Goal: Information Seeking & Learning: Learn about a topic

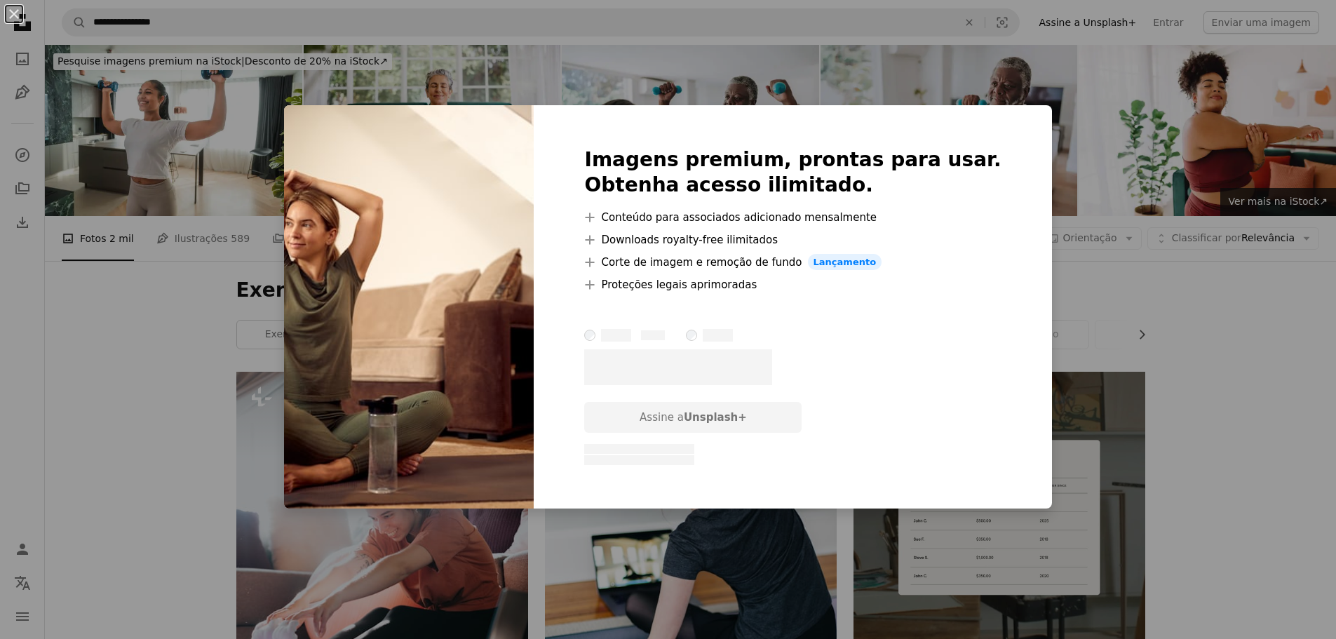
scroll to position [1193, 0]
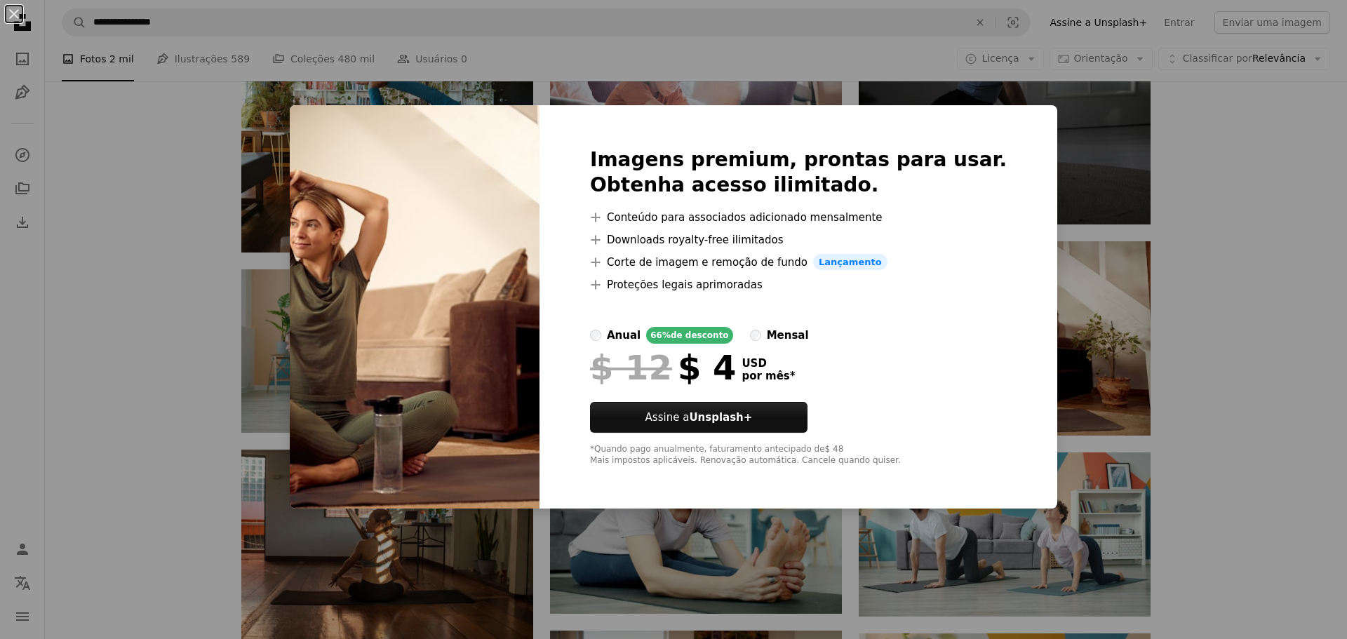
click at [1101, 215] on div "An X shape Imagens premium, prontas para usar. Obtenha acesso ilimitado. A plus…" at bounding box center [673, 319] width 1347 height 639
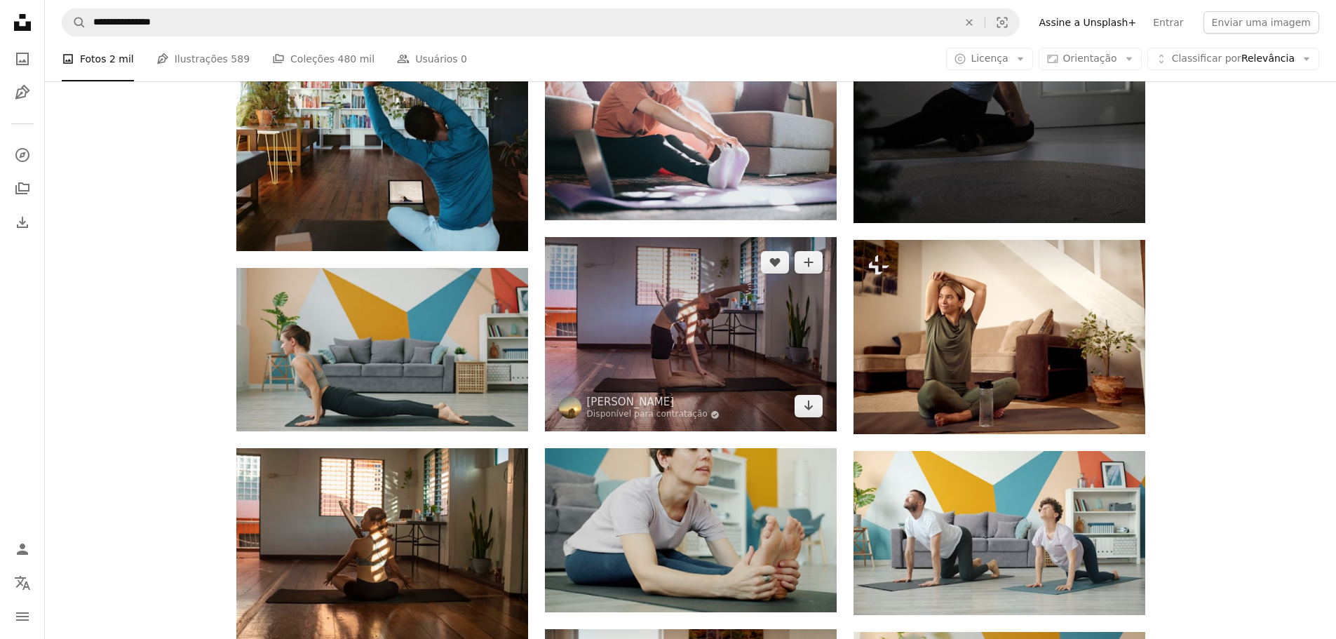
click at [652, 303] on img at bounding box center [691, 334] width 292 height 194
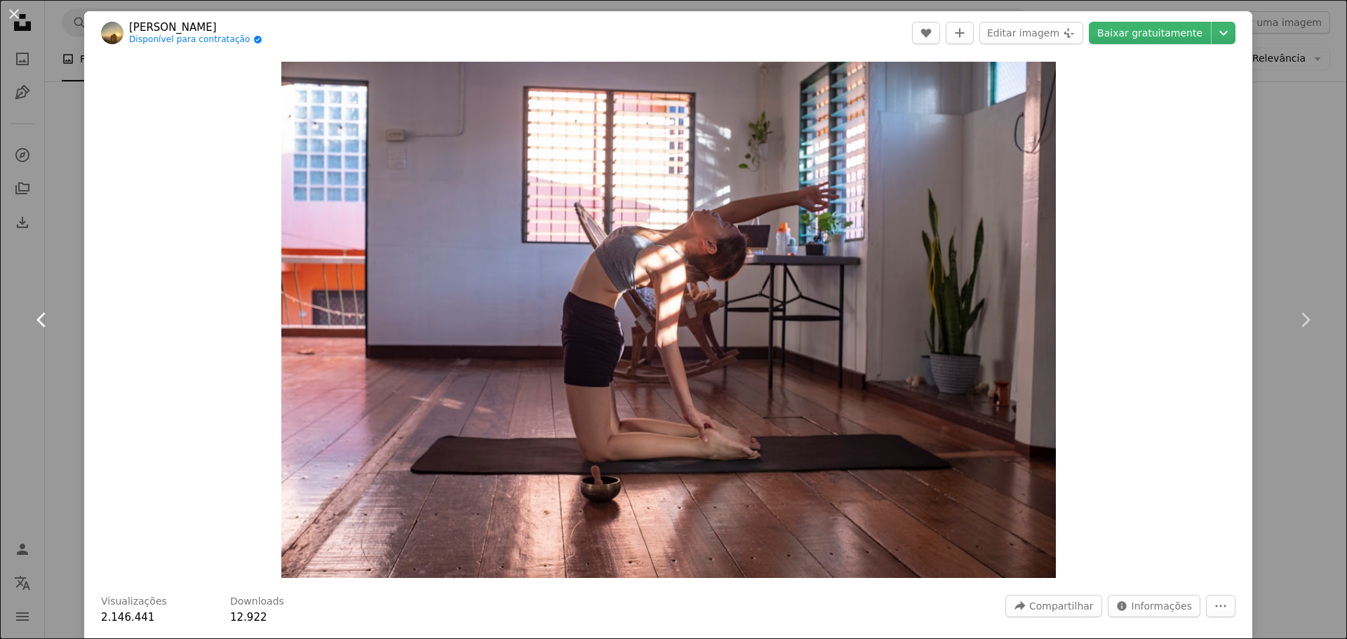
drag, startPoint x: 720, startPoint y: 254, endPoint x: 60, endPoint y: 304, distance: 662.7
click at [60, 304] on link "Chevron left" at bounding box center [42, 320] width 84 height 135
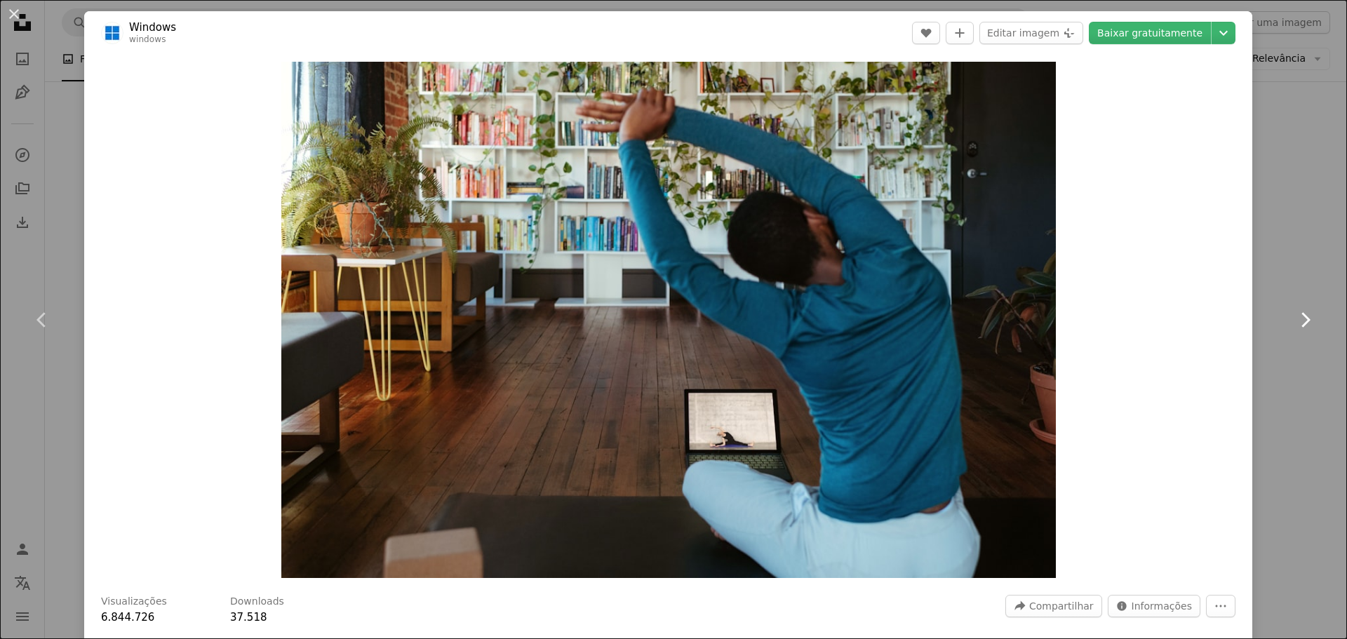
click at [1294, 317] on icon "Chevron right" at bounding box center [1305, 320] width 22 height 22
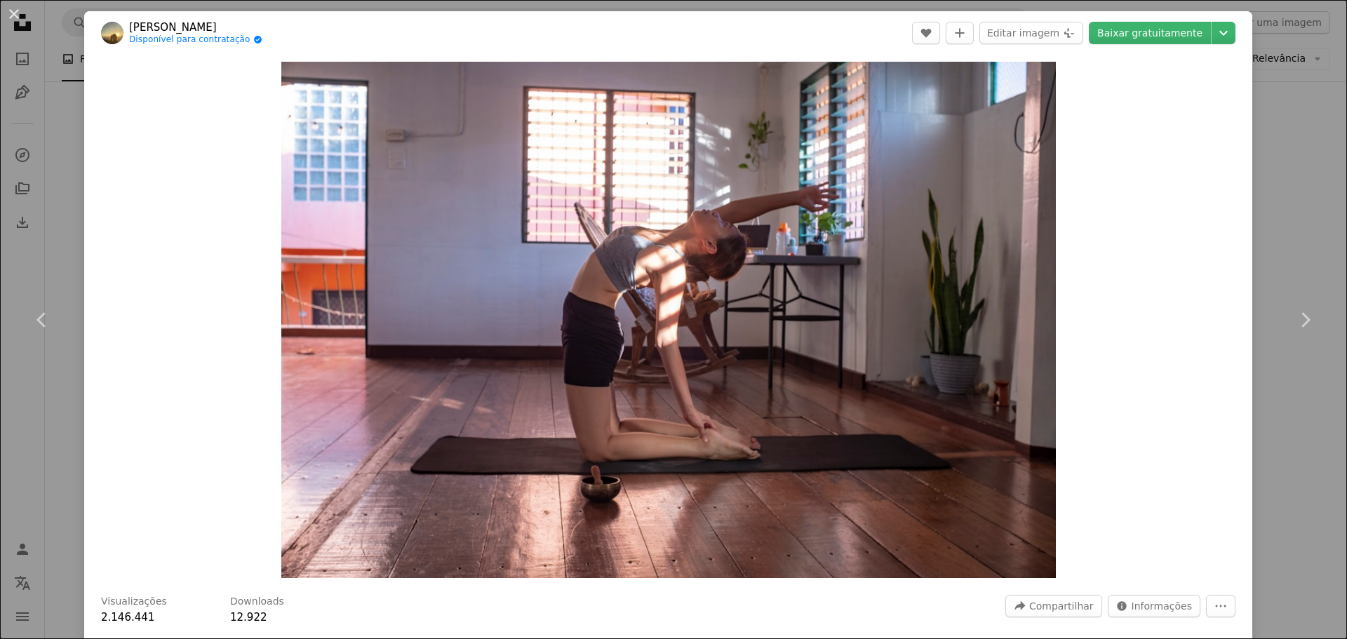
click at [1301, 425] on div "An X shape Chevron left Chevron right [PERSON_NAME] Disponível para contratação…" at bounding box center [673, 319] width 1347 height 639
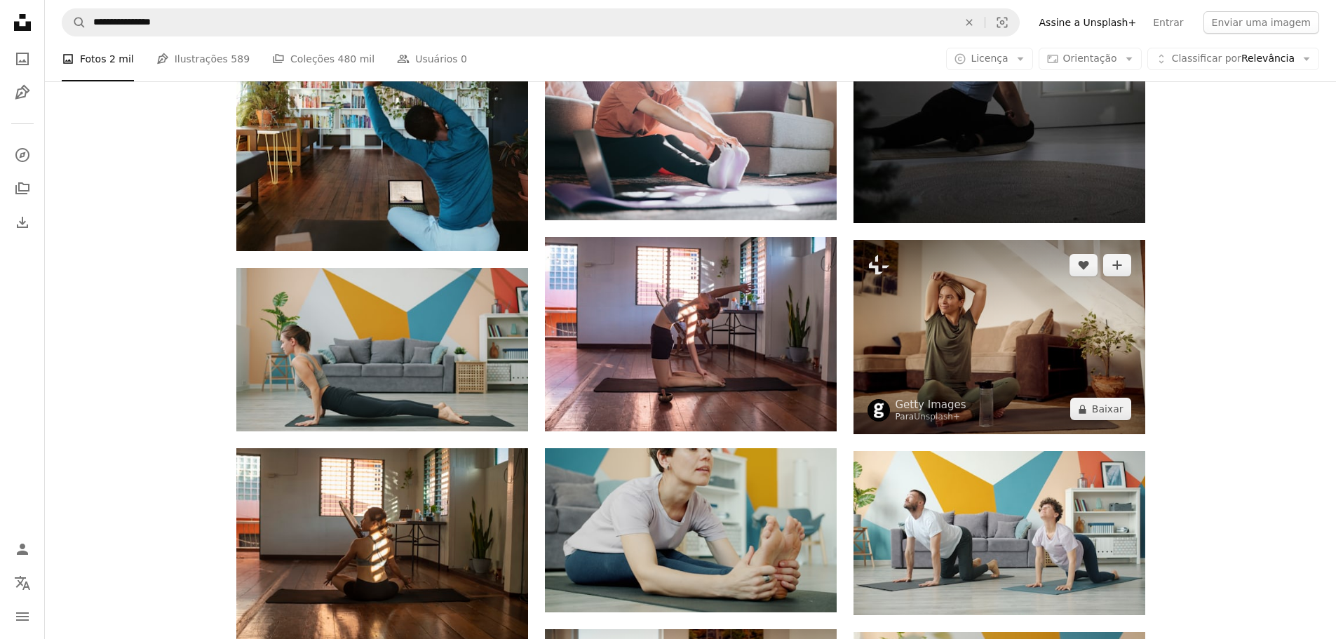
click at [1000, 332] on img at bounding box center [1000, 337] width 292 height 194
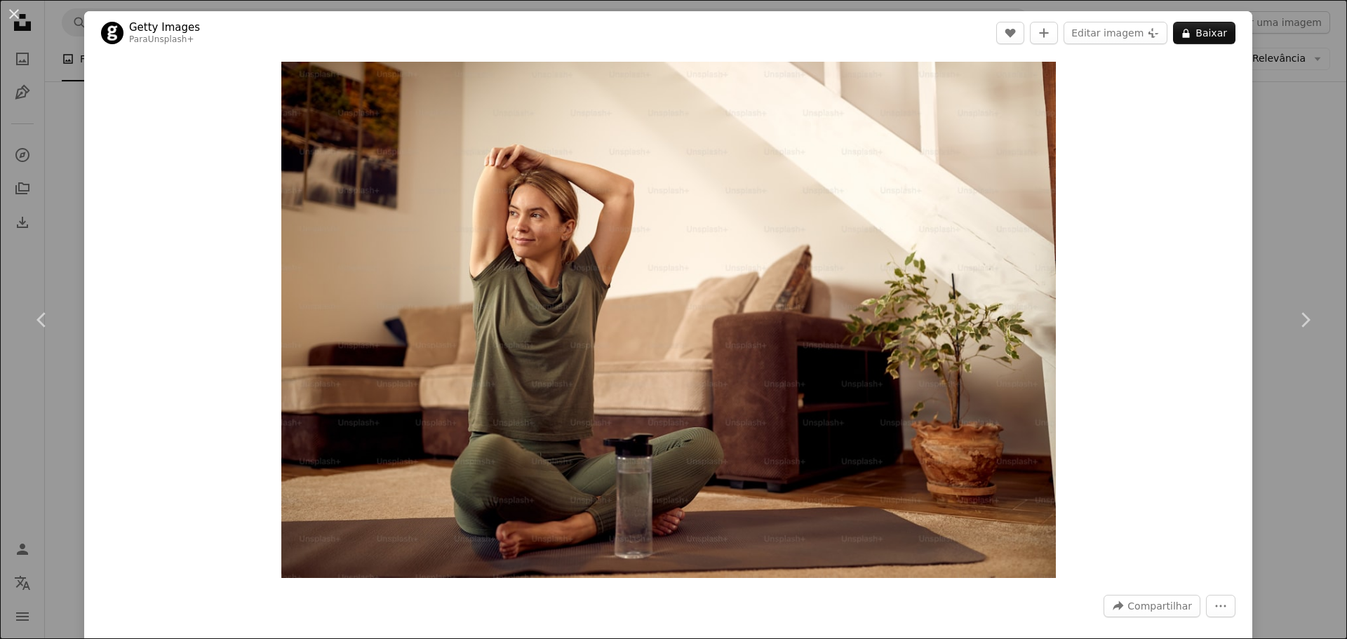
click at [1282, 414] on div "An X shape Chevron left Chevron right Getty Images Para Unsplash+ A heart A plu…" at bounding box center [673, 319] width 1347 height 639
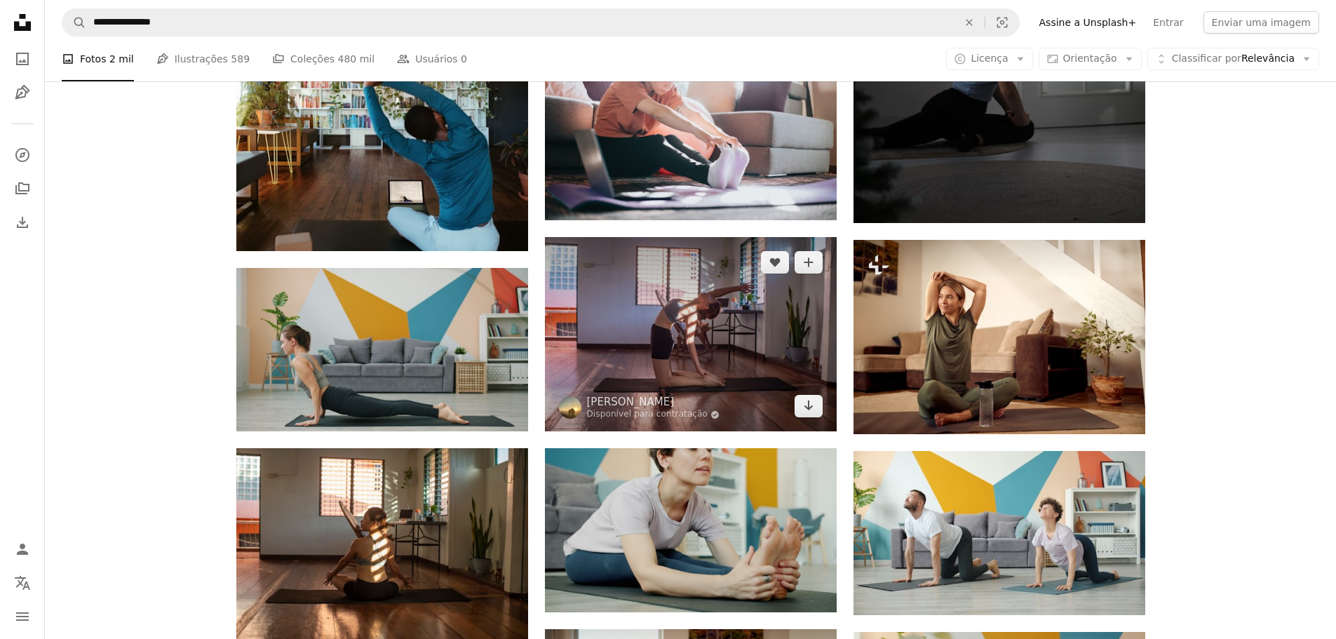
click at [802, 344] on img at bounding box center [691, 334] width 292 height 194
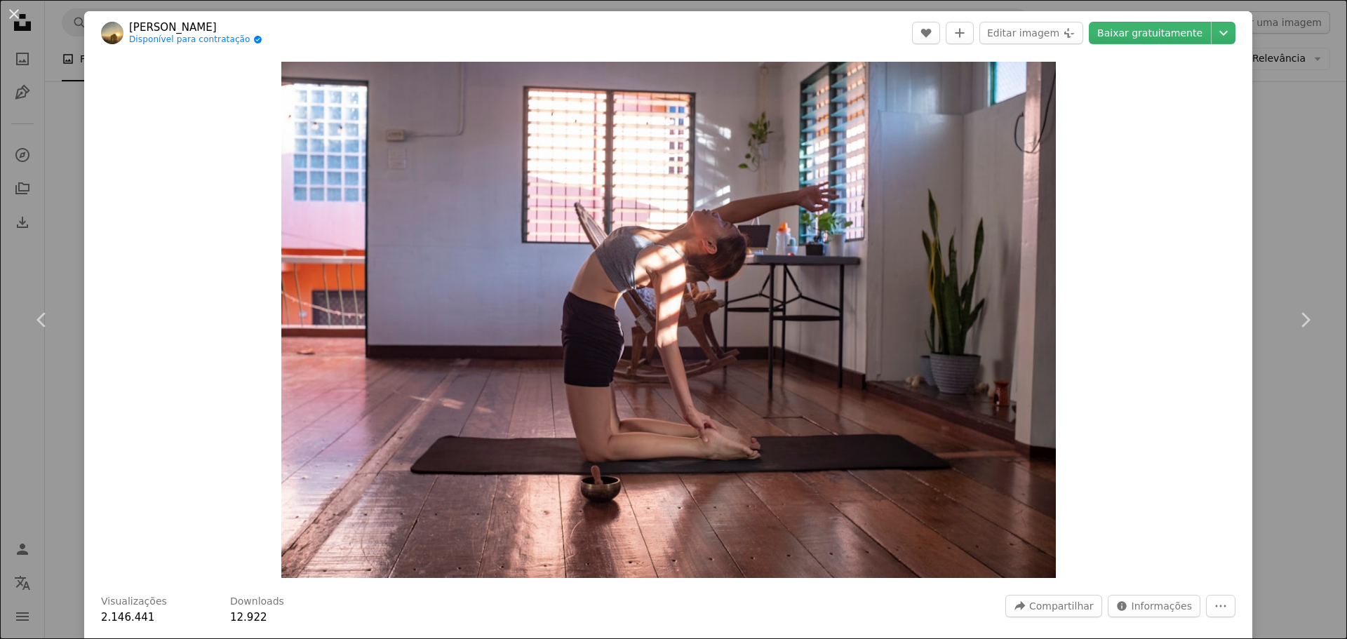
click at [50, 234] on div "An X shape Chevron left Chevron right [PERSON_NAME] Disponível para contratação…" at bounding box center [673, 319] width 1347 height 639
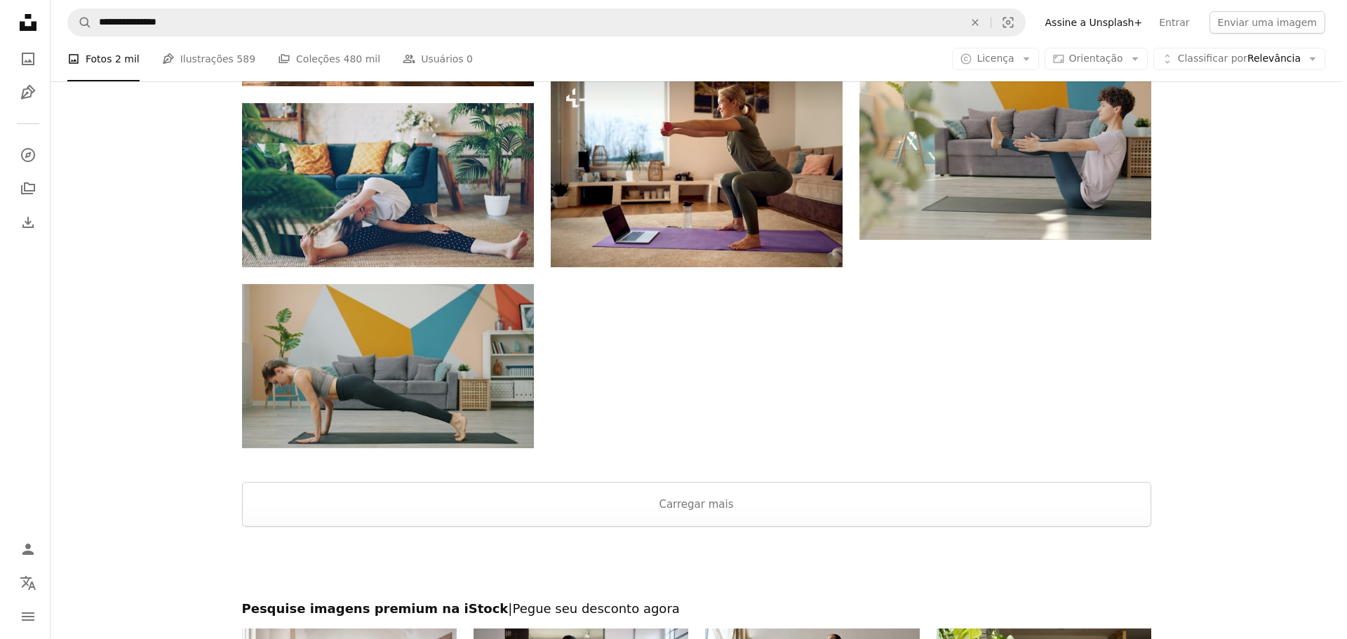
scroll to position [1754, 0]
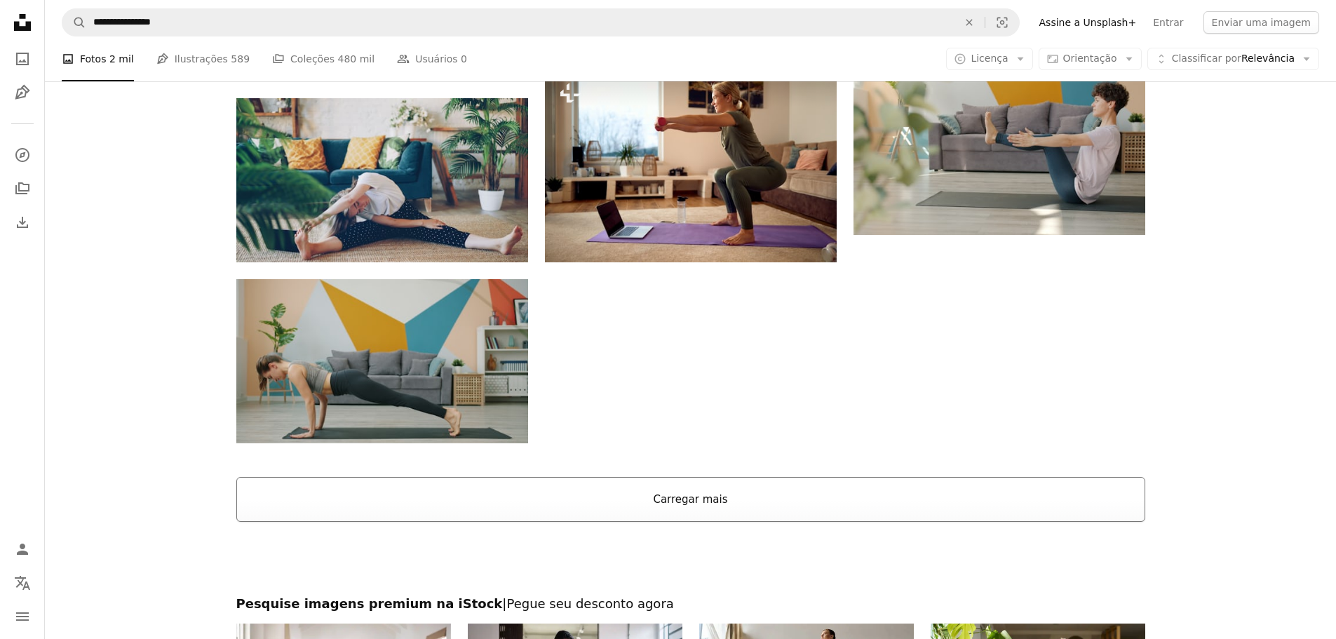
click at [502, 498] on button "Carregar mais" at bounding box center [690, 499] width 909 height 45
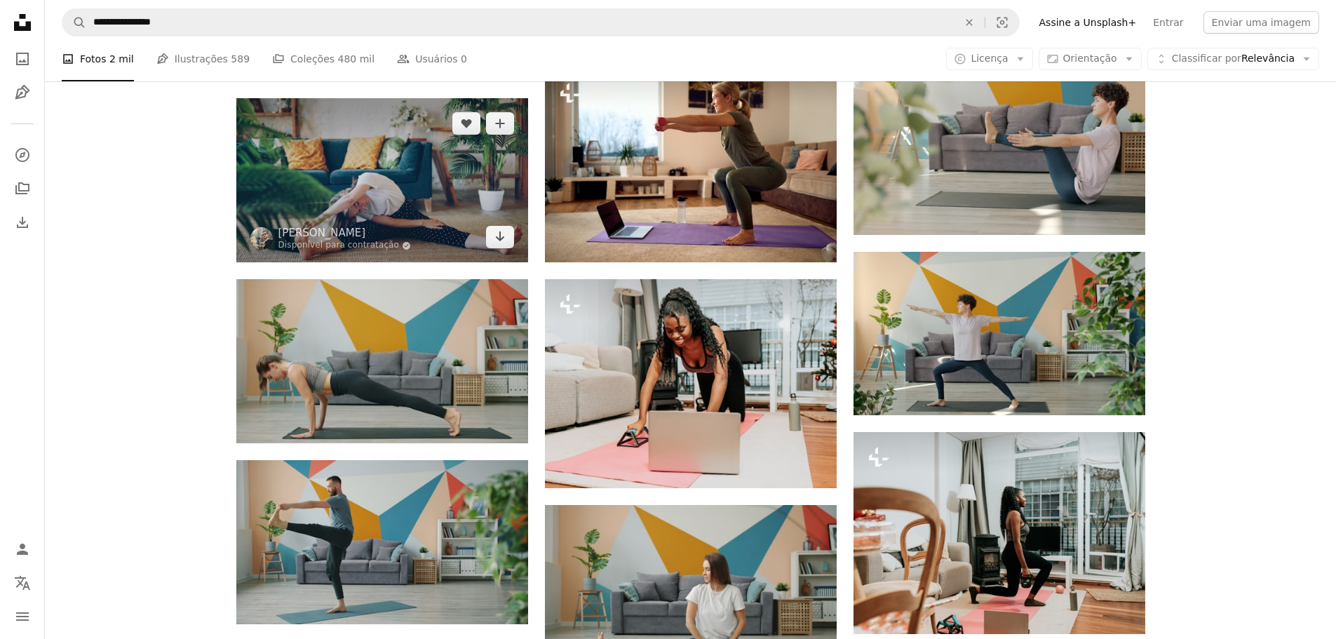
click at [421, 187] on img at bounding box center [382, 180] width 292 height 164
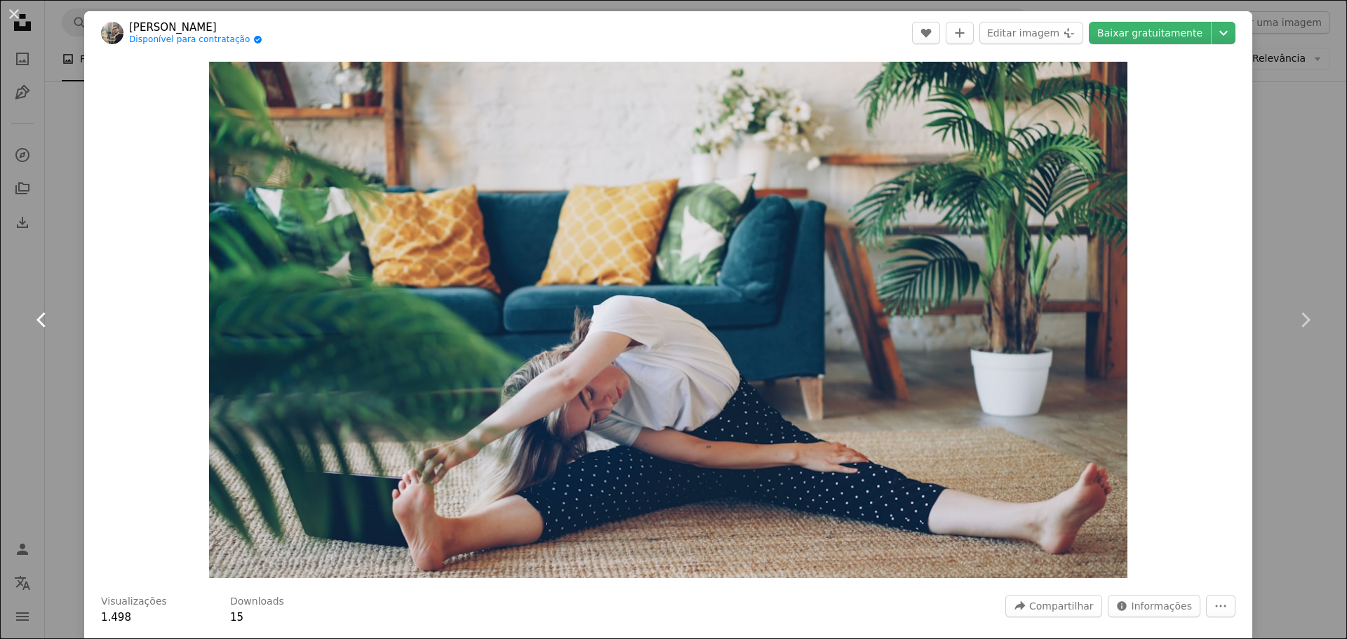
click at [35, 380] on link "Chevron left" at bounding box center [42, 320] width 84 height 135
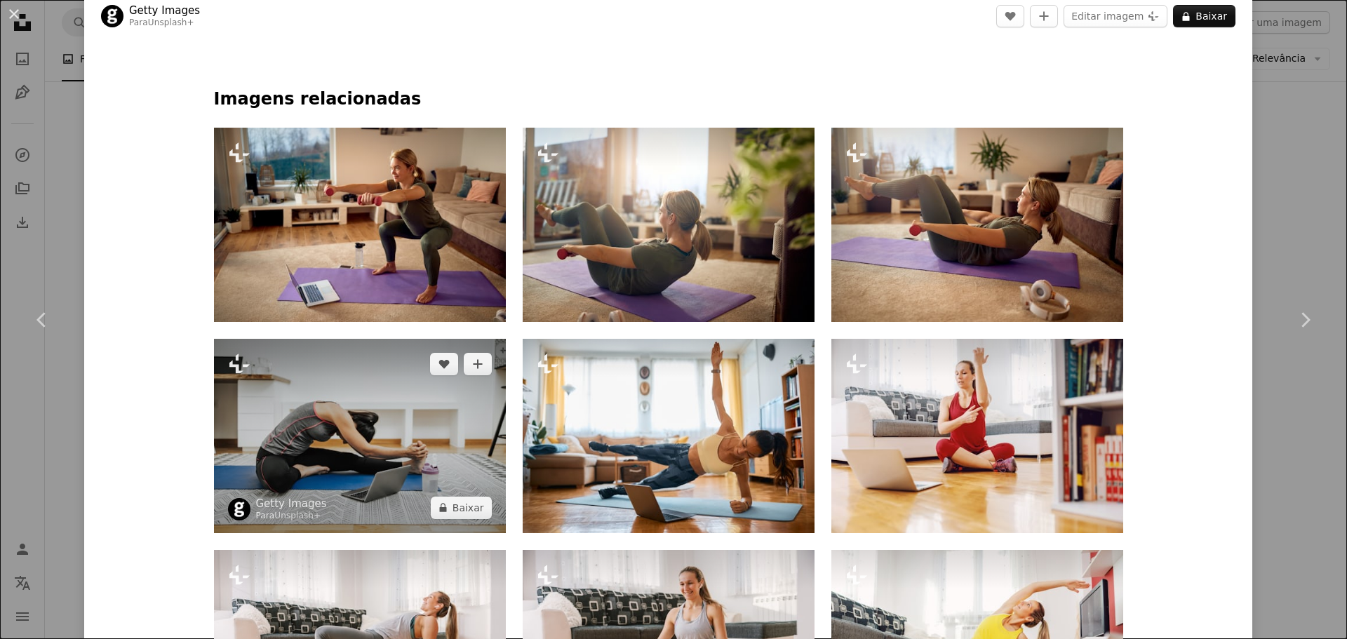
scroll to position [702, 0]
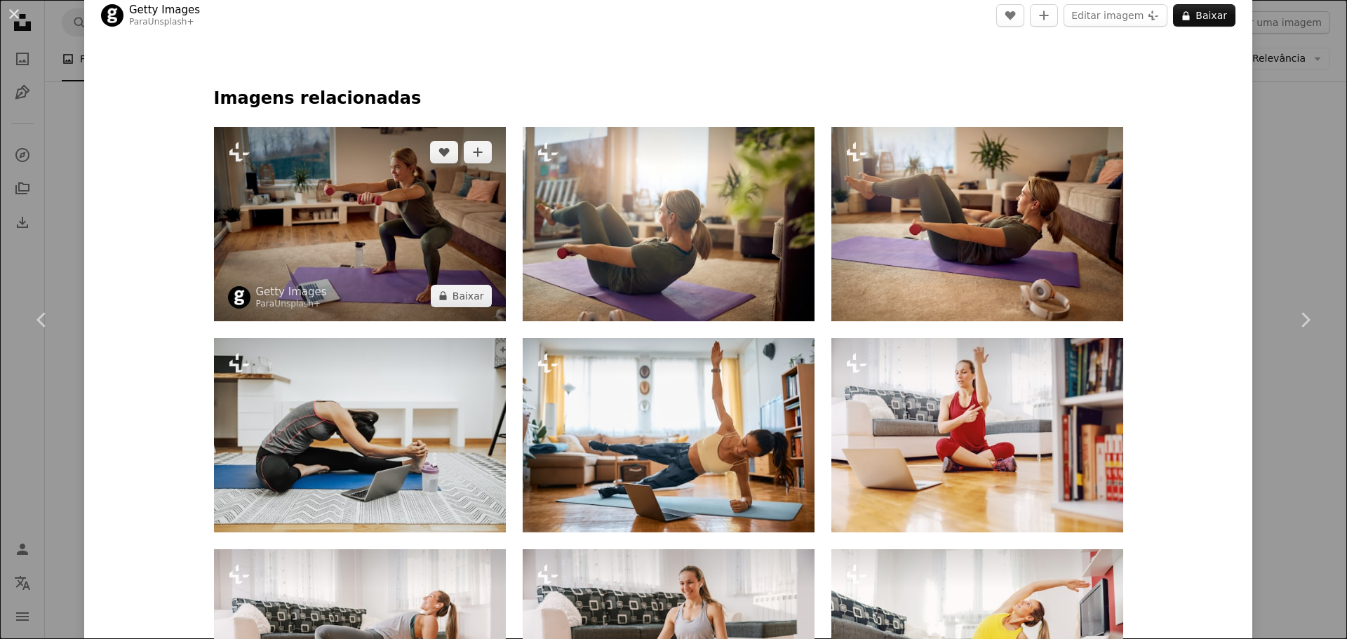
click at [397, 215] on img at bounding box center [360, 224] width 292 height 194
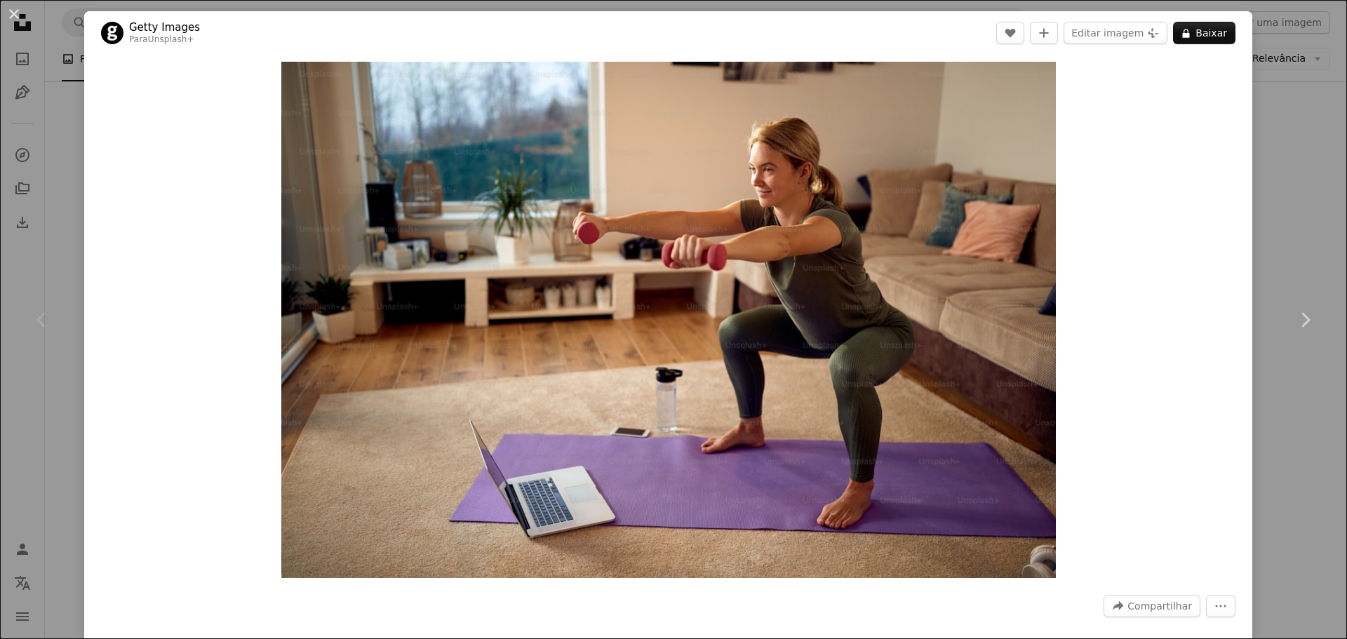
click at [55, 250] on div "An X shape Chevron left Chevron right Getty Images Para Unsplash+ A heart A plu…" at bounding box center [673, 319] width 1347 height 639
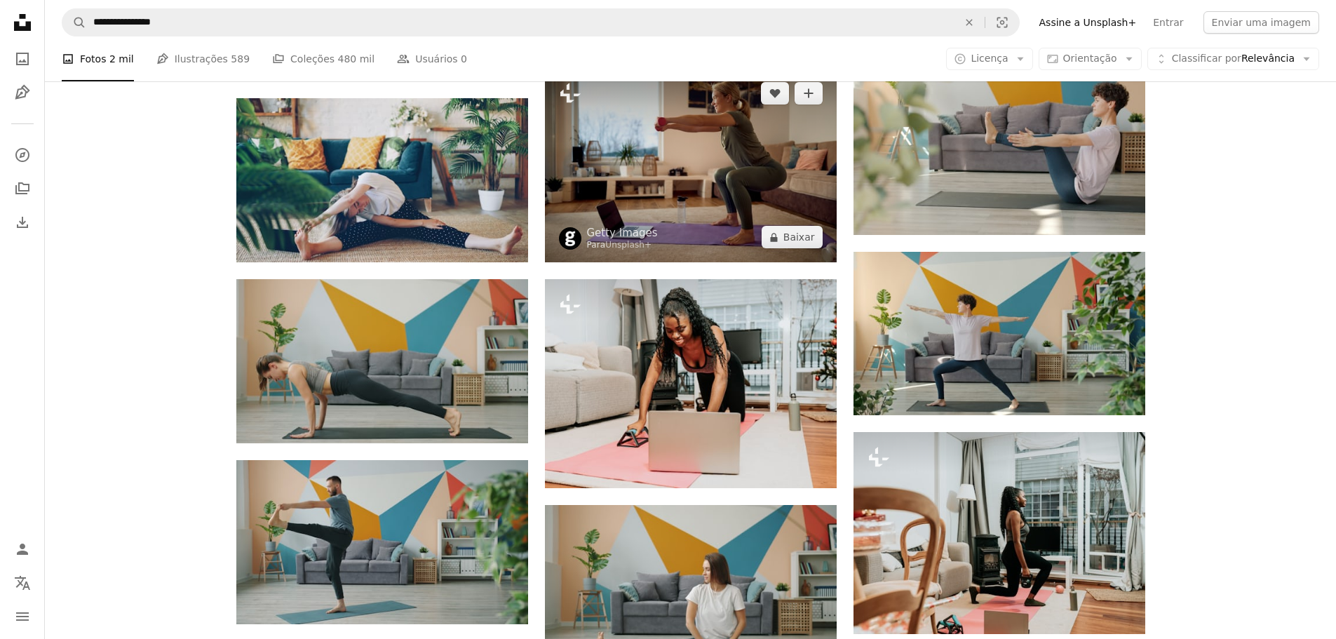
click at [675, 208] on img at bounding box center [691, 165] width 292 height 194
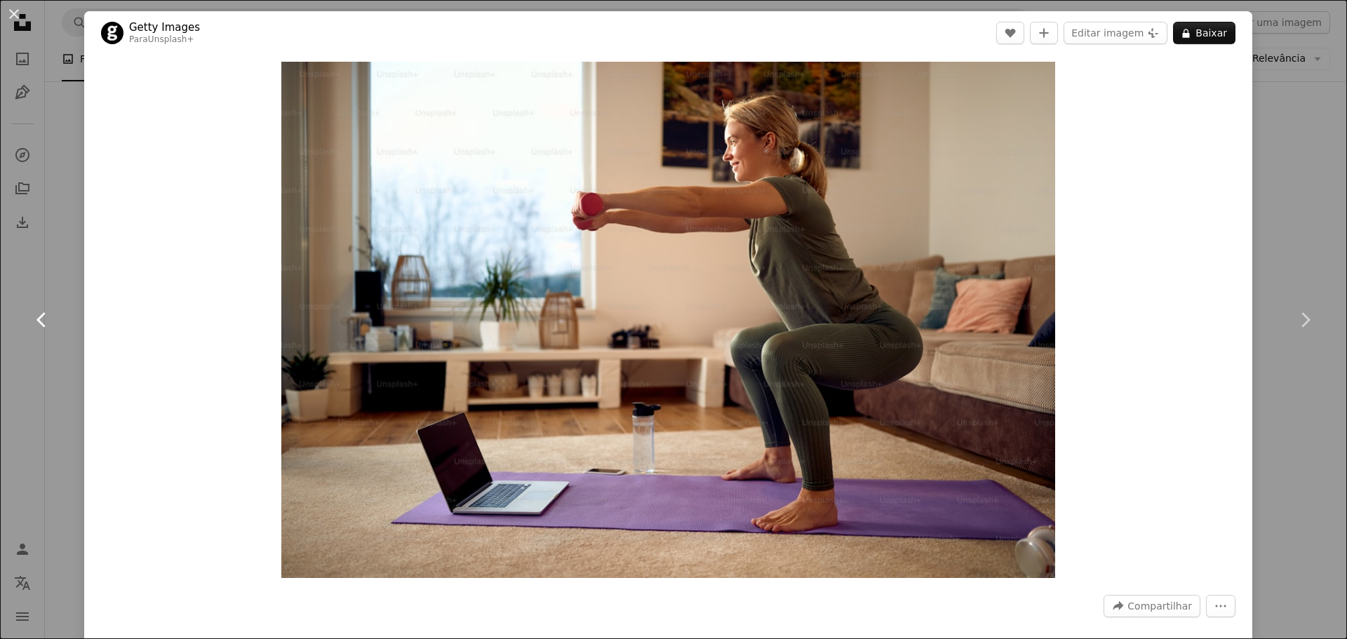
click at [40, 264] on link "Chevron left" at bounding box center [42, 320] width 84 height 135
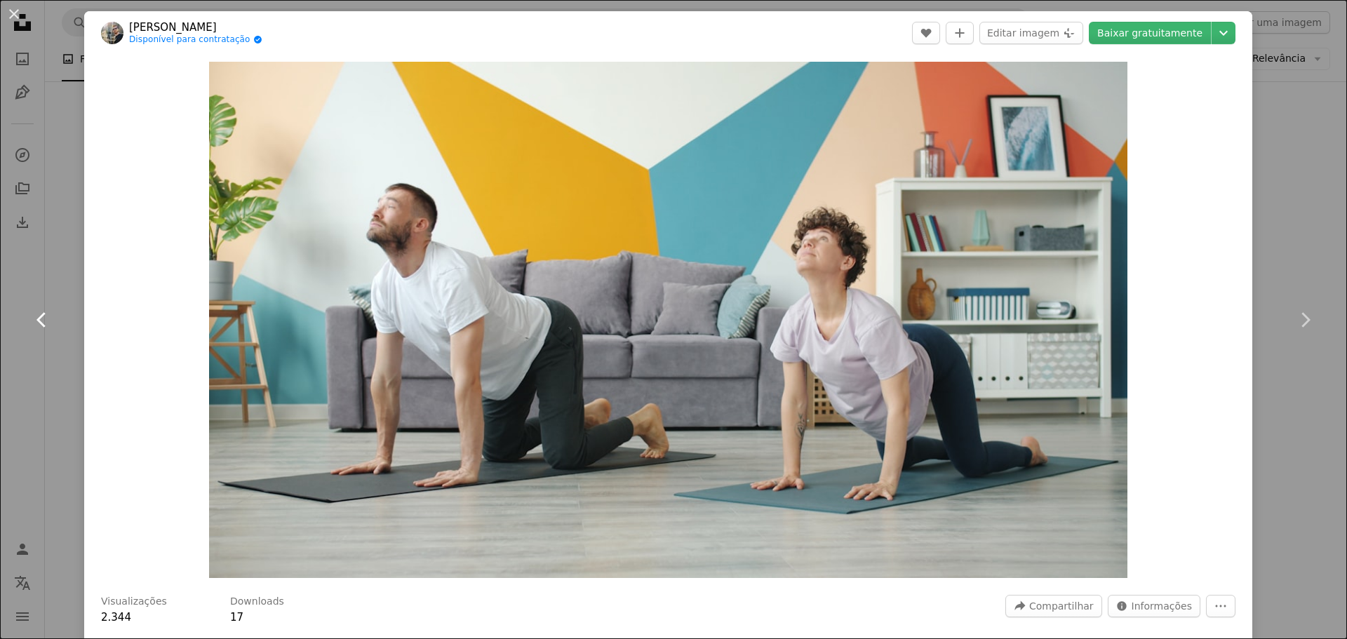
click at [38, 322] on icon "Chevron left" at bounding box center [42, 320] width 22 height 22
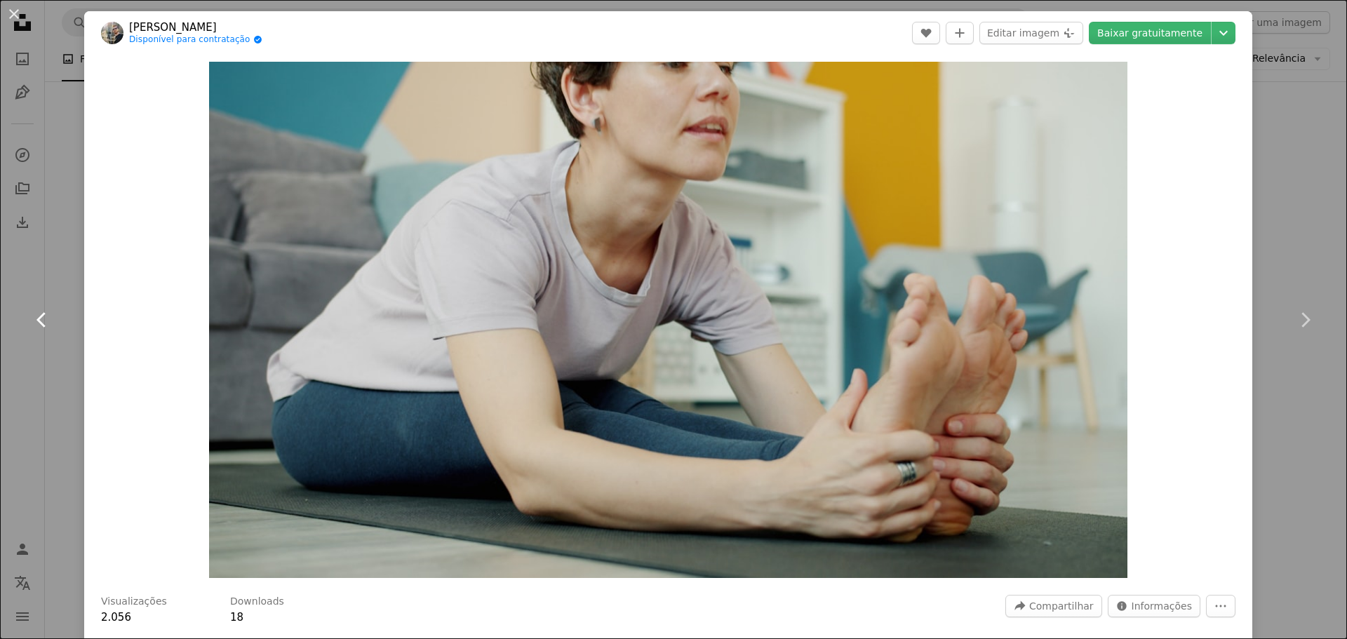
click at [36, 325] on icon "Chevron left" at bounding box center [42, 320] width 22 height 22
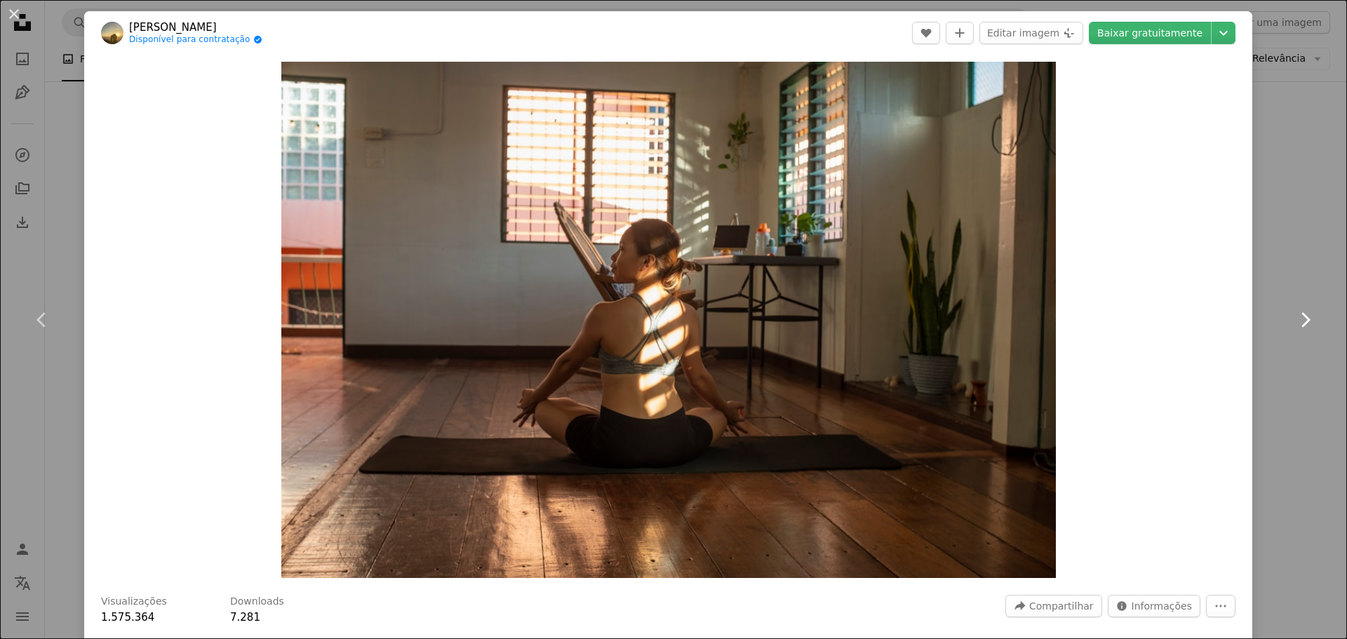
click at [1306, 325] on link "Chevron right" at bounding box center [1305, 320] width 84 height 135
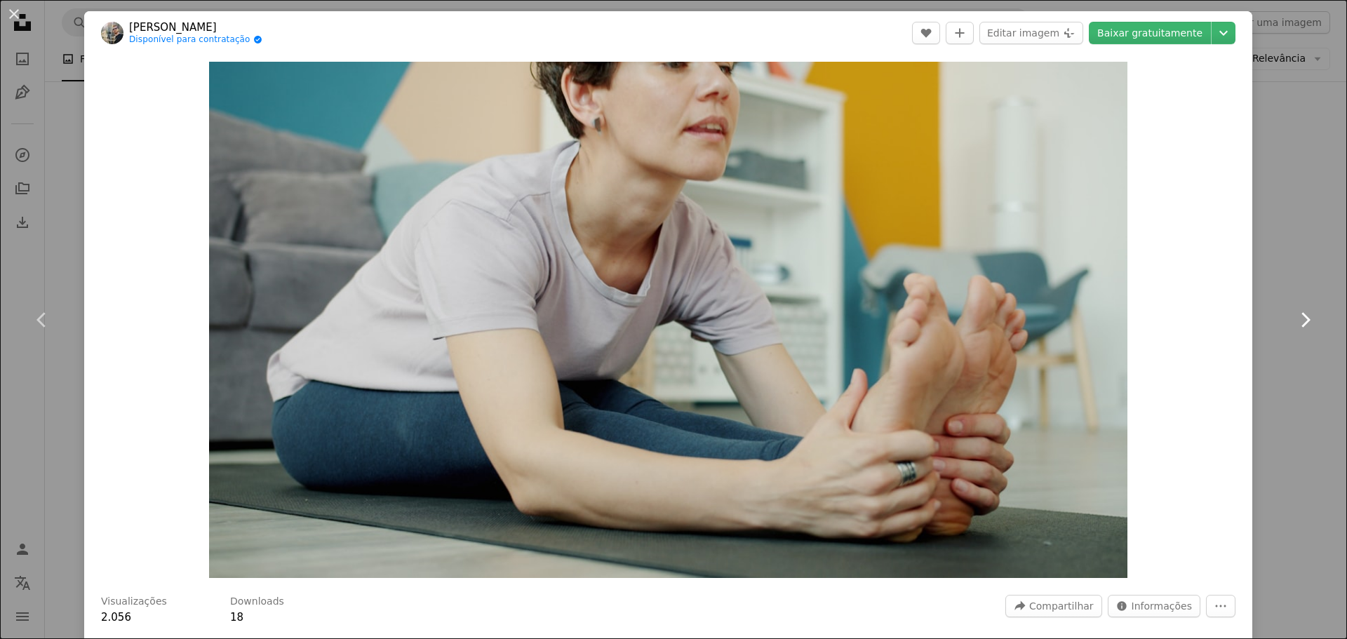
click at [1294, 323] on icon "Chevron right" at bounding box center [1305, 320] width 22 height 22
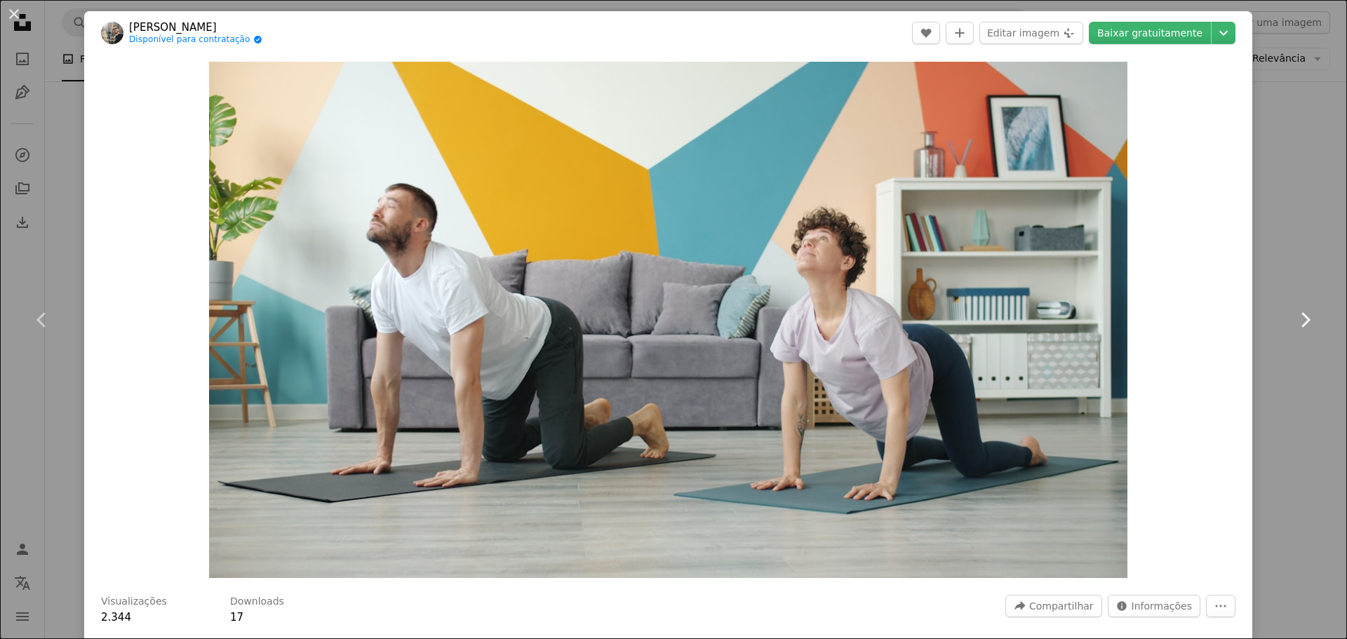
click at [1294, 324] on icon "Chevron right" at bounding box center [1305, 320] width 22 height 22
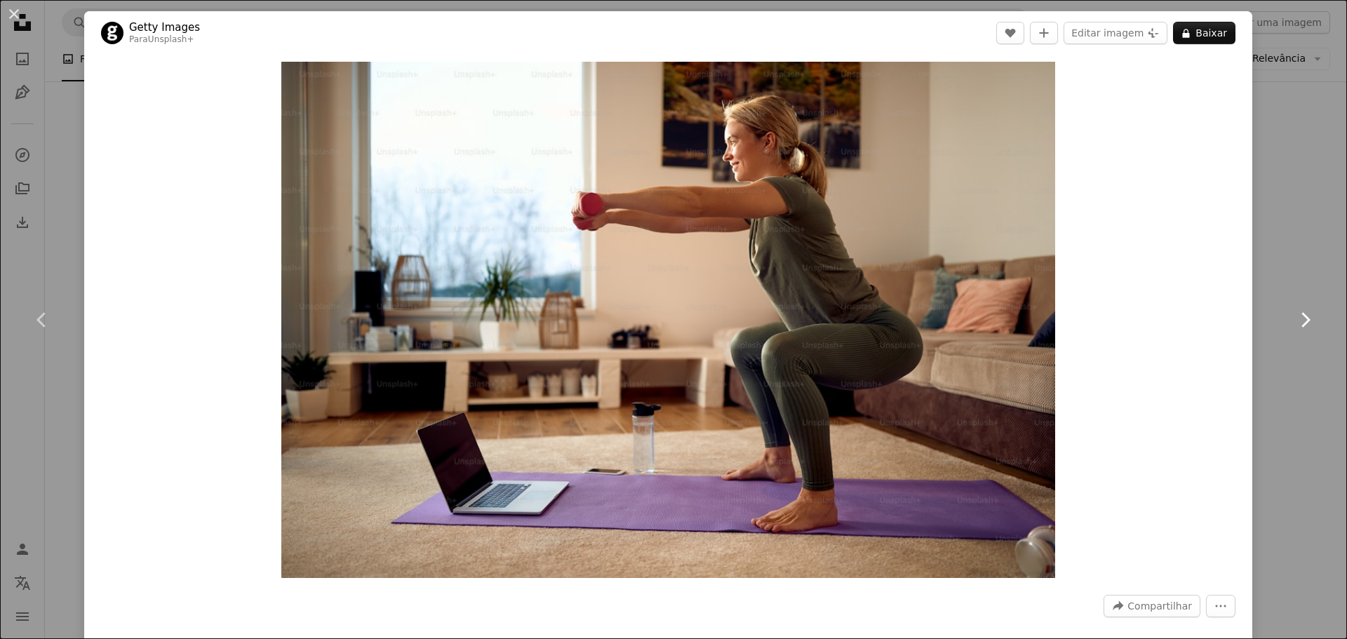
click at [1294, 324] on icon "Chevron right" at bounding box center [1305, 320] width 22 height 22
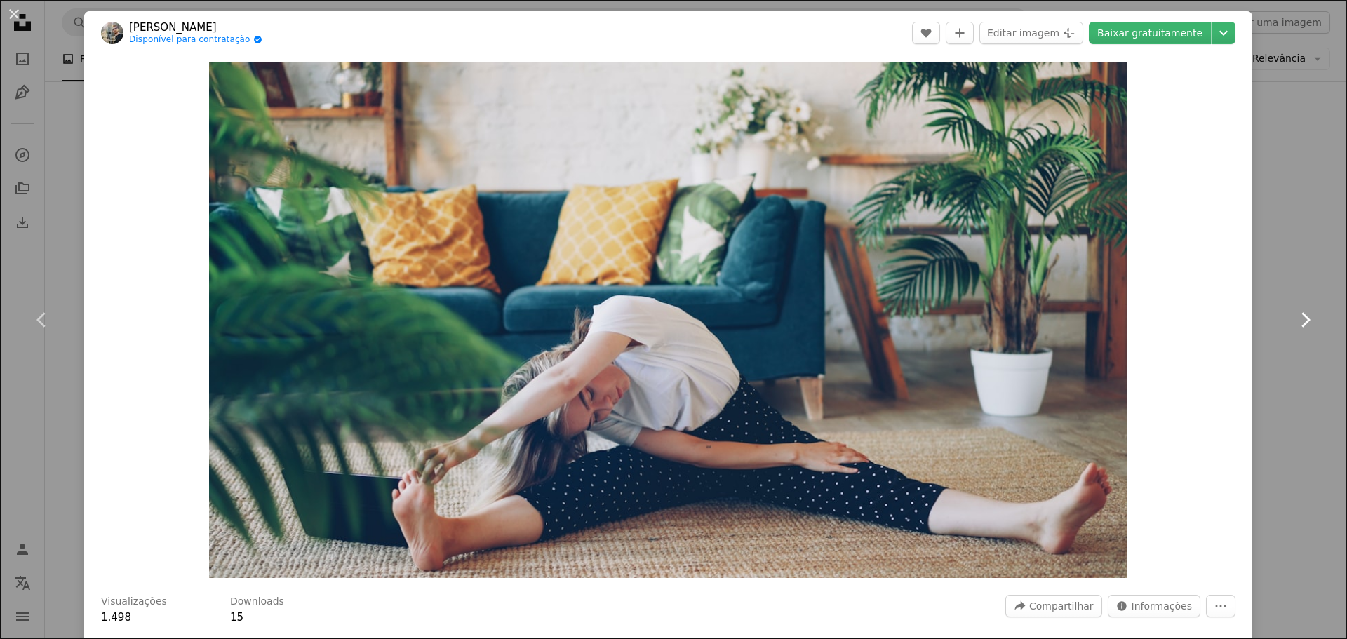
click at [1294, 324] on icon "Chevron right" at bounding box center [1305, 320] width 22 height 22
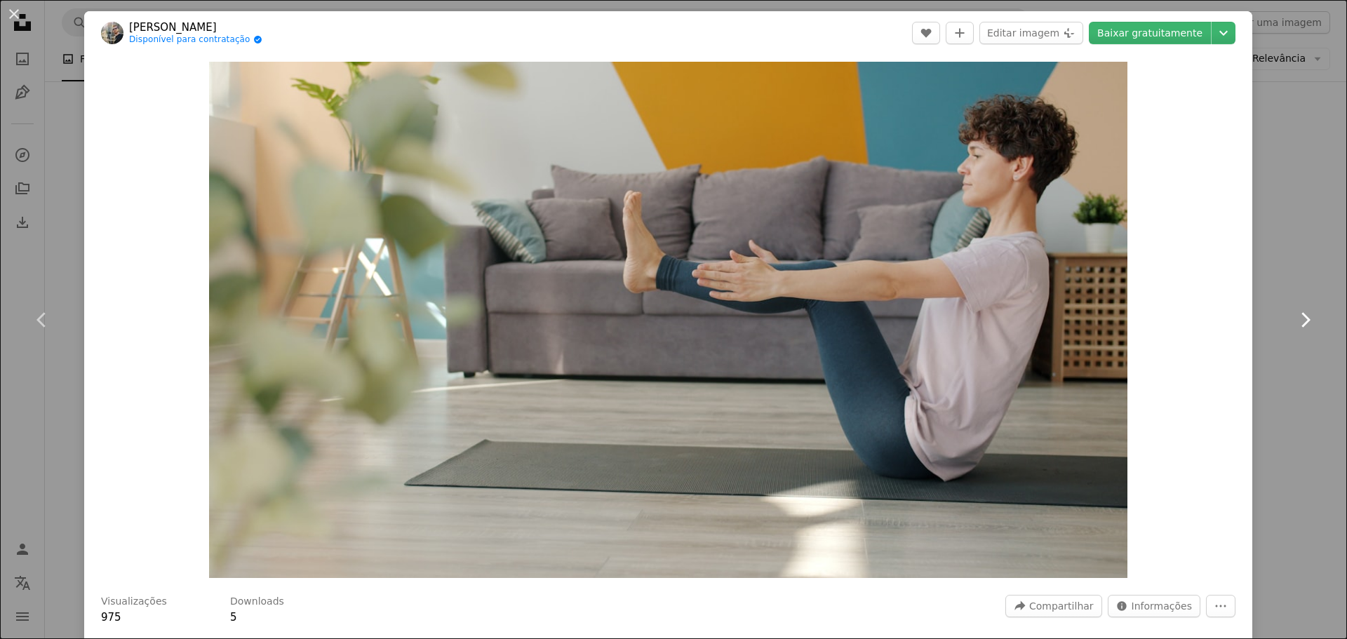
click at [1294, 324] on icon "Chevron right" at bounding box center [1305, 320] width 22 height 22
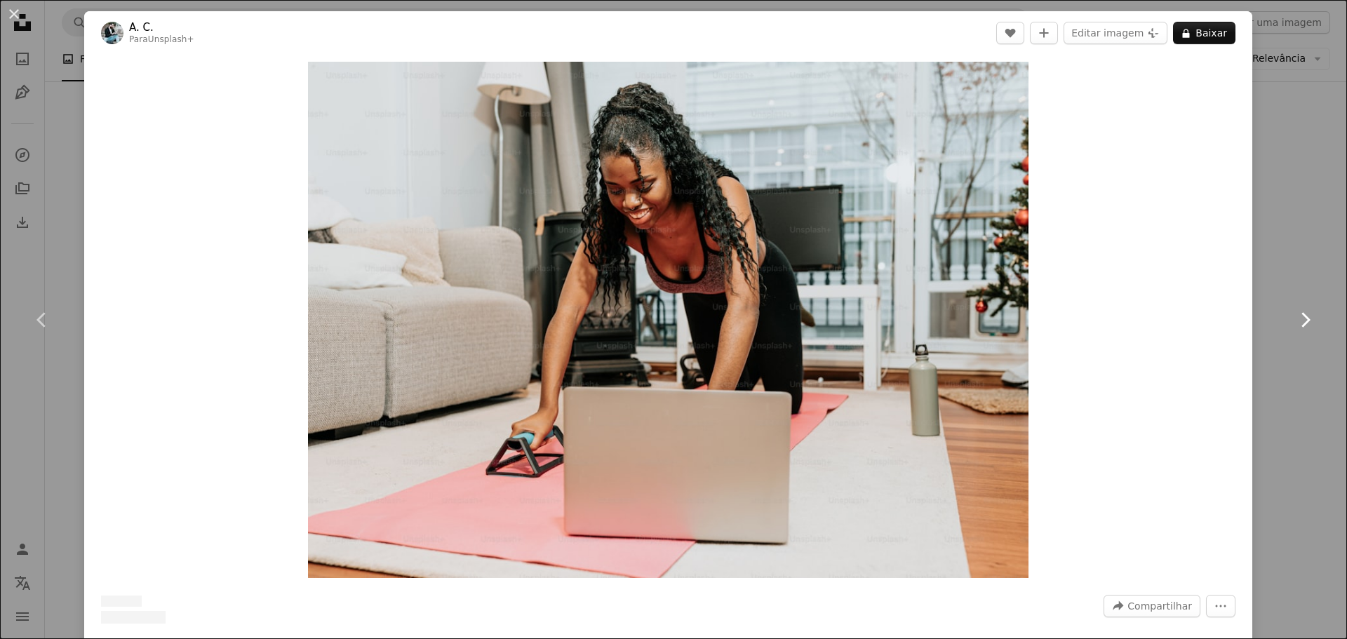
click at [1294, 324] on icon "Chevron right" at bounding box center [1305, 320] width 22 height 22
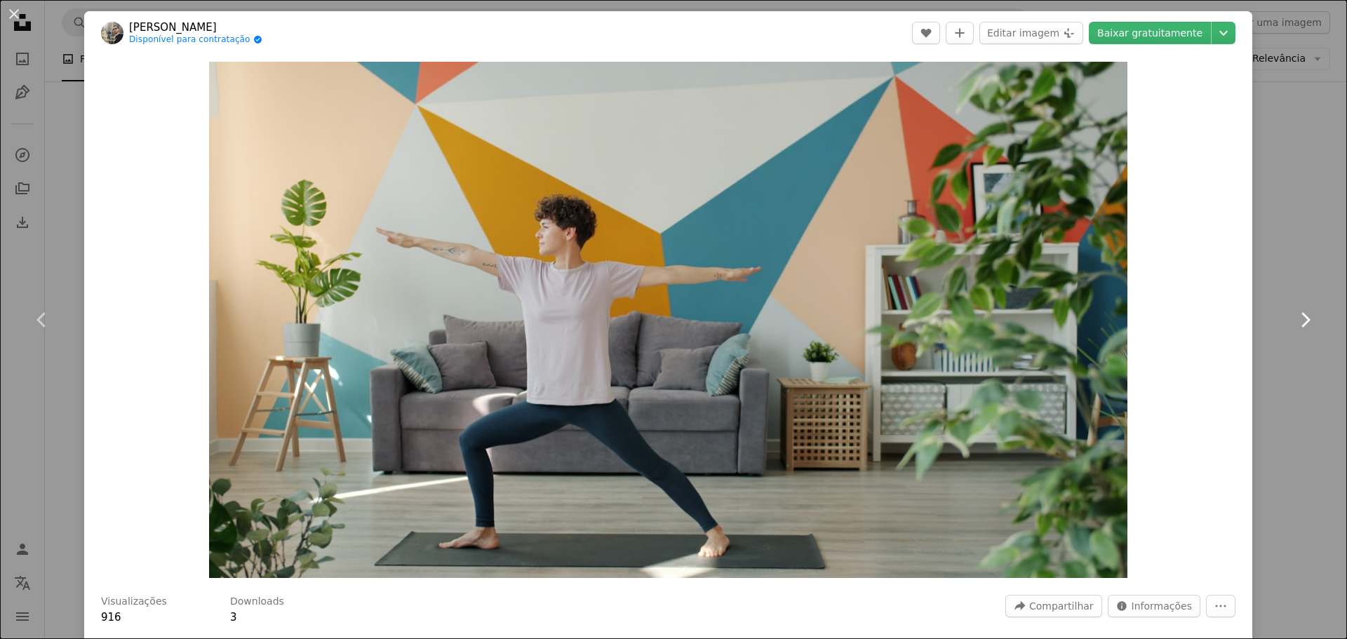
click at [1294, 324] on icon "Chevron right" at bounding box center [1305, 320] width 22 height 22
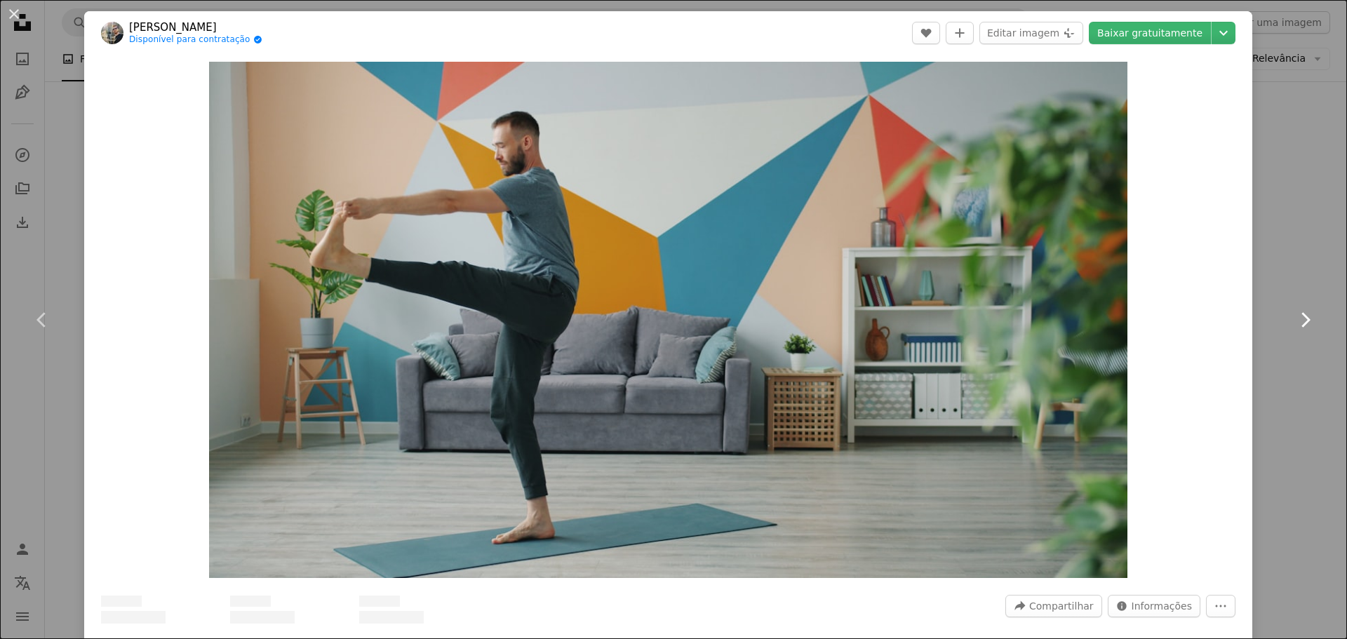
click at [1294, 324] on icon "Chevron right" at bounding box center [1305, 320] width 22 height 22
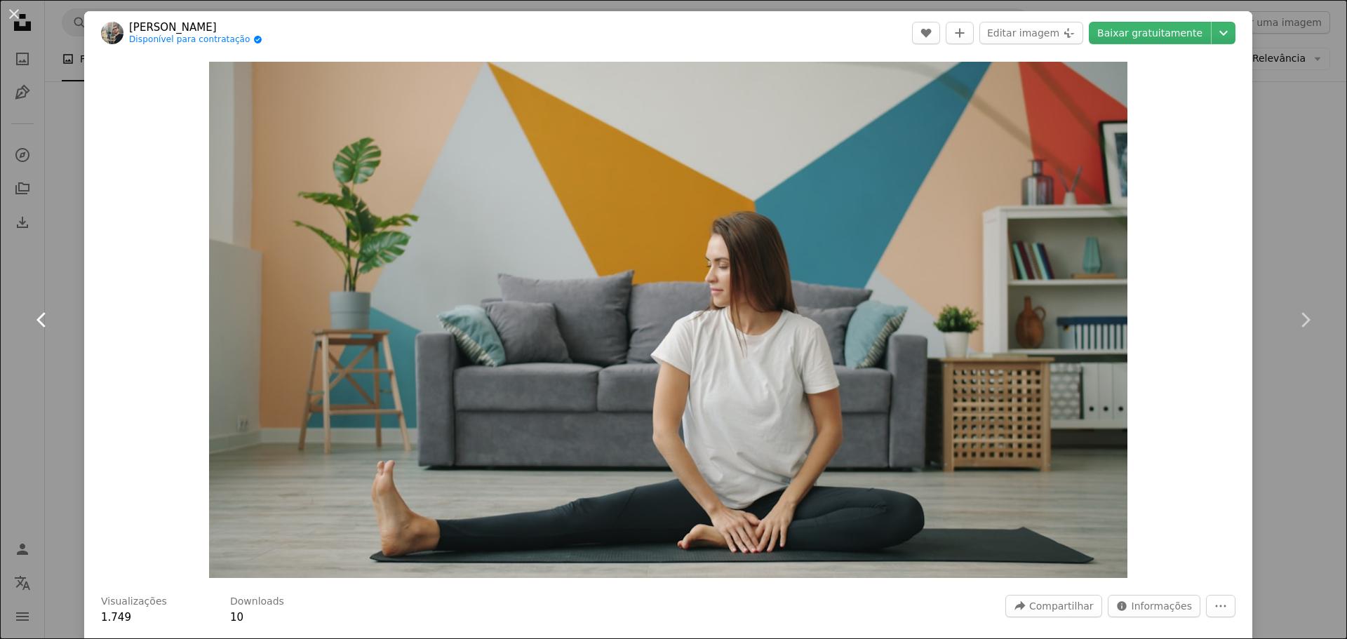
click at [39, 311] on icon "Chevron left" at bounding box center [42, 320] width 22 height 22
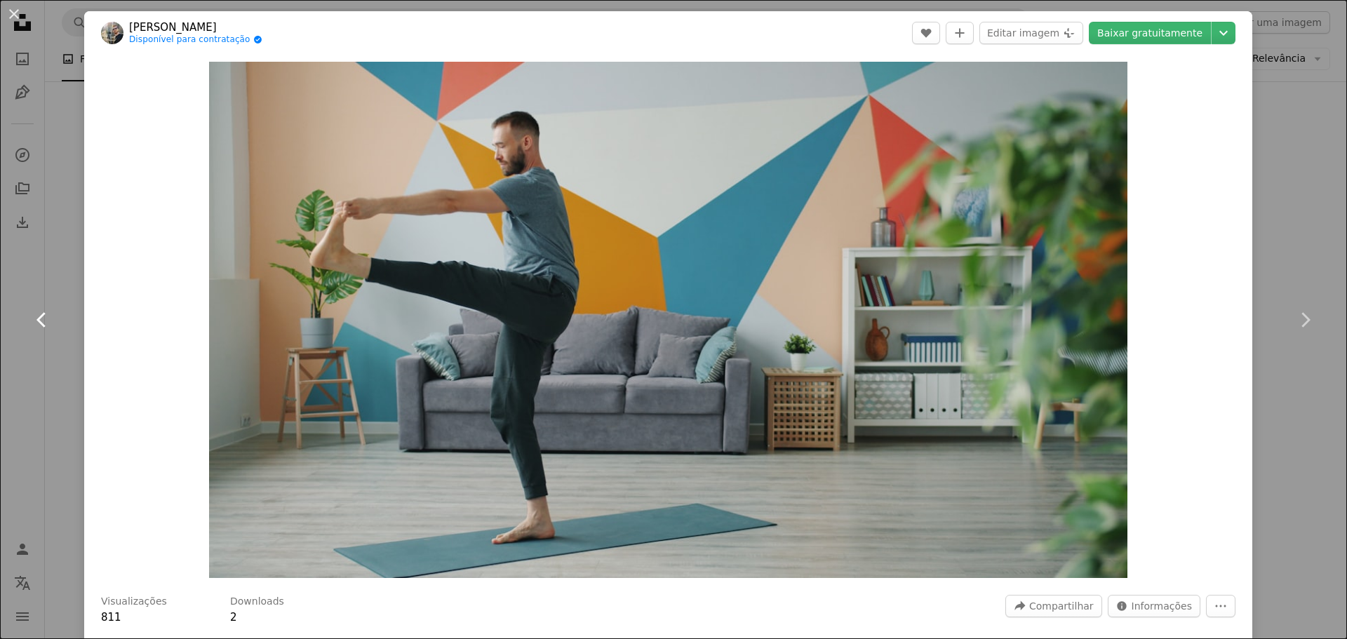
click at [48, 314] on icon "Chevron left" at bounding box center [42, 320] width 22 height 22
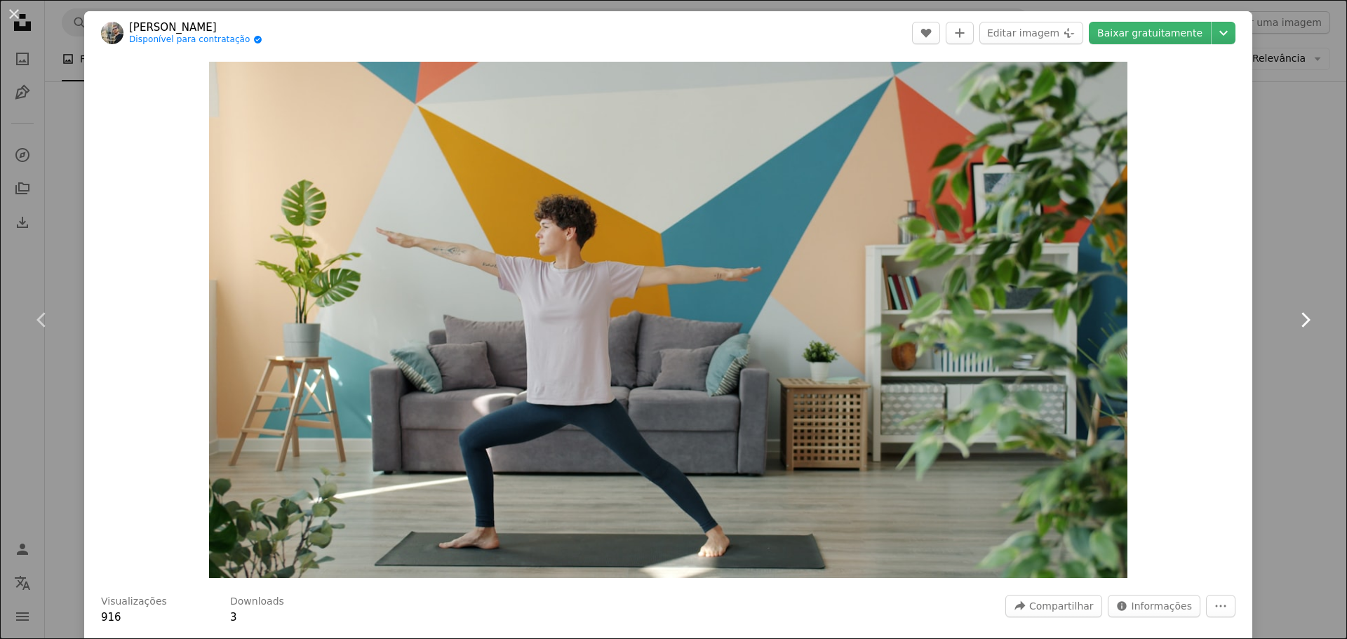
click at [1297, 328] on icon "Chevron right" at bounding box center [1305, 320] width 22 height 22
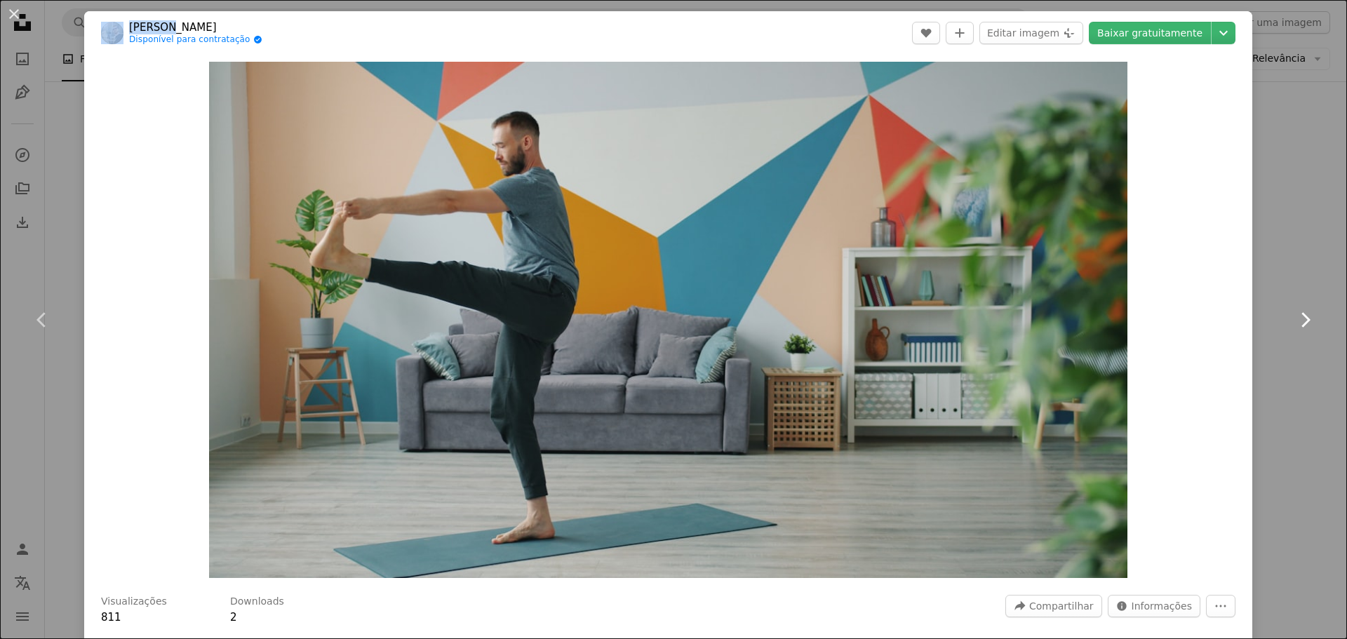
click at [1297, 328] on icon "Chevron right" at bounding box center [1305, 320] width 22 height 22
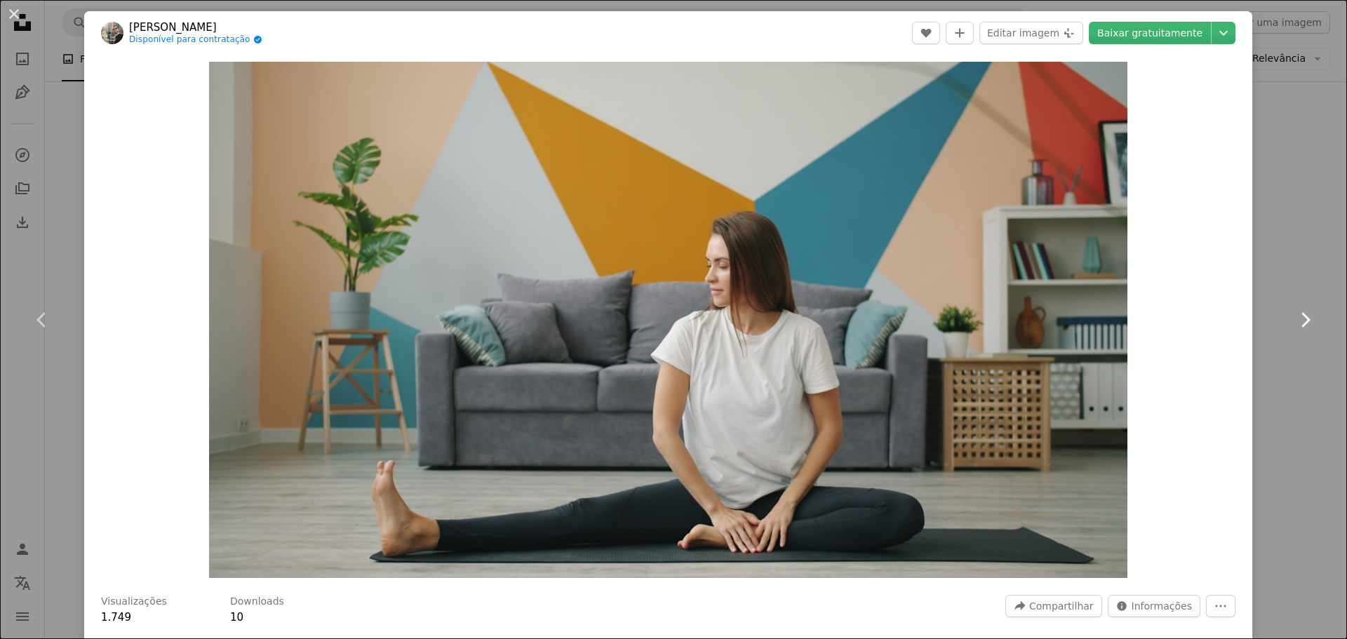
click at [1297, 328] on icon "Chevron right" at bounding box center [1305, 320] width 22 height 22
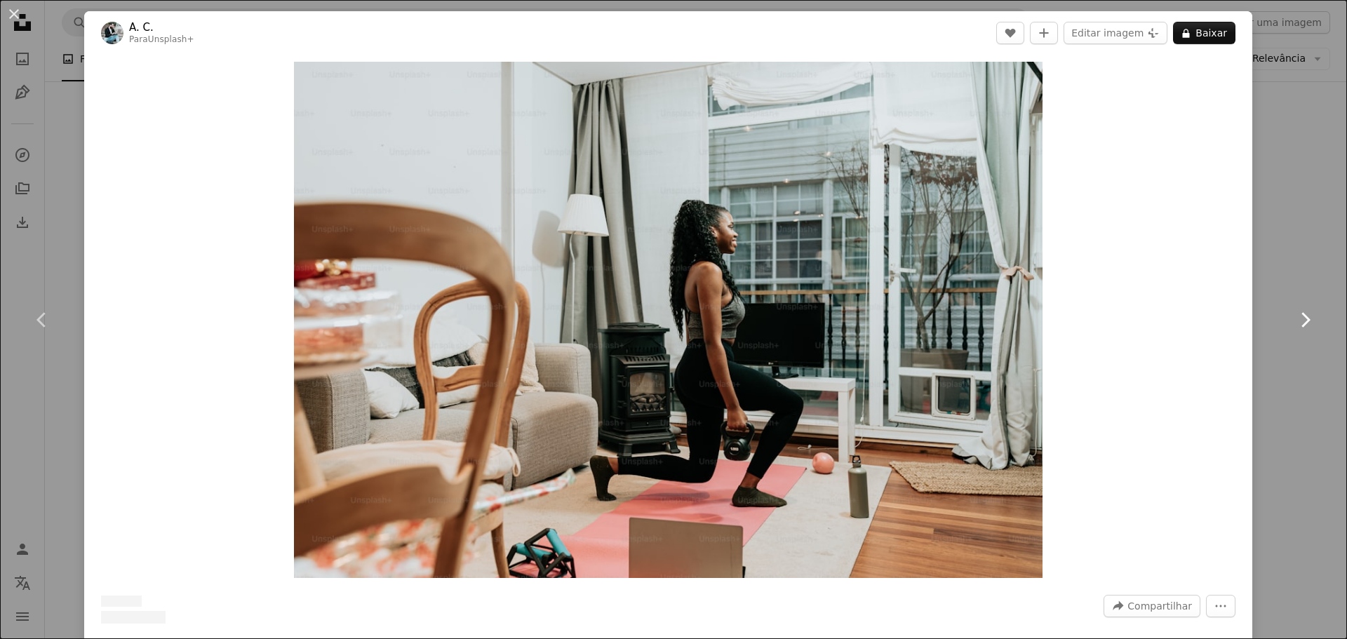
click at [1297, 328] on icon "Chevron right" at bounding box center [1305, 320] width 22 height 22
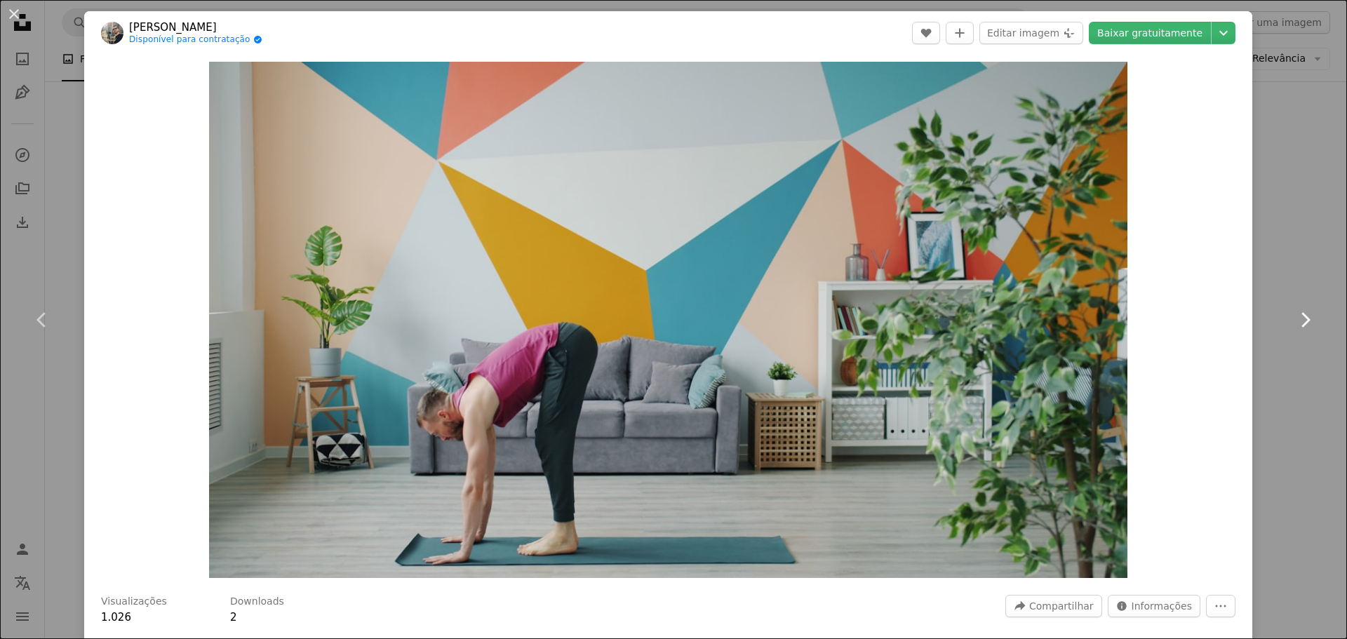
click at [1297, 328] on icon "Chevron right" at bounding box center [1305, 320] width 22 height 22
